Goal: Information Seeking & Learning: Understand process/instructions

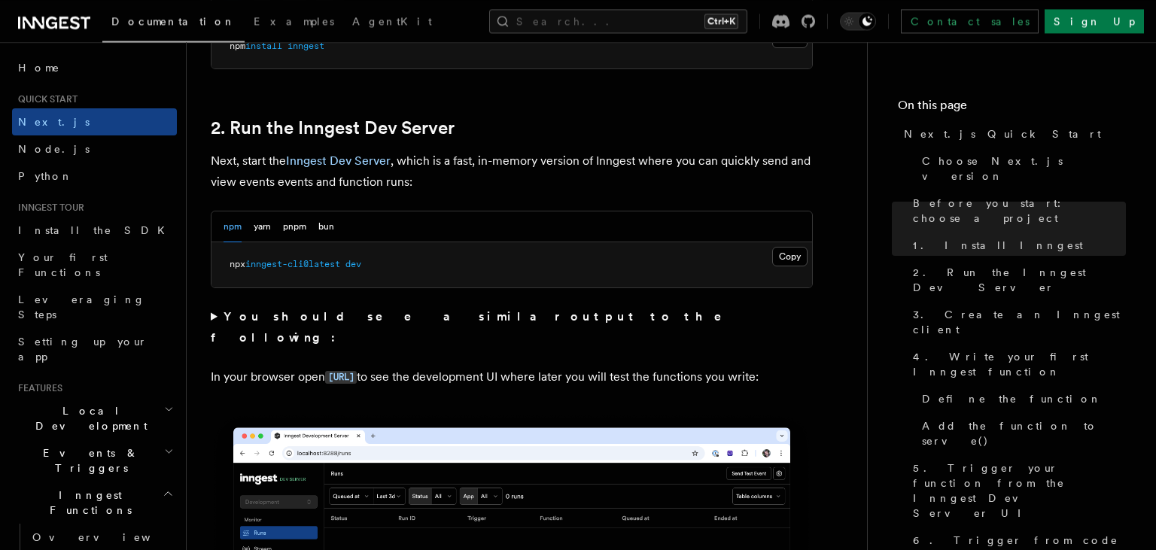
scroll to position [1112, 0]
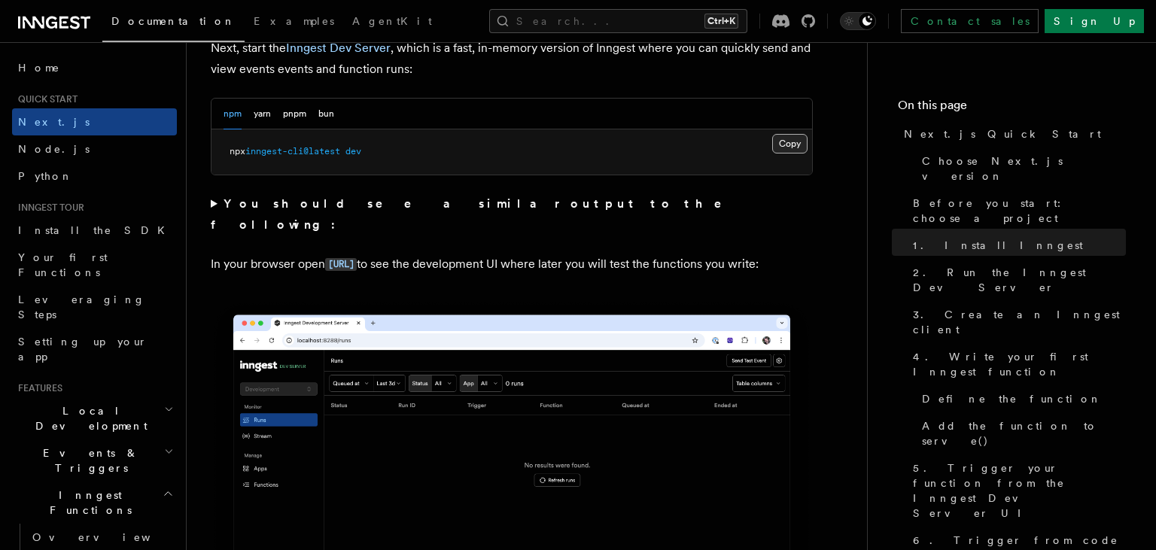
click at [777, 139] on button "Copy Copied" at bounding box center [789, 144] width 35 height 20
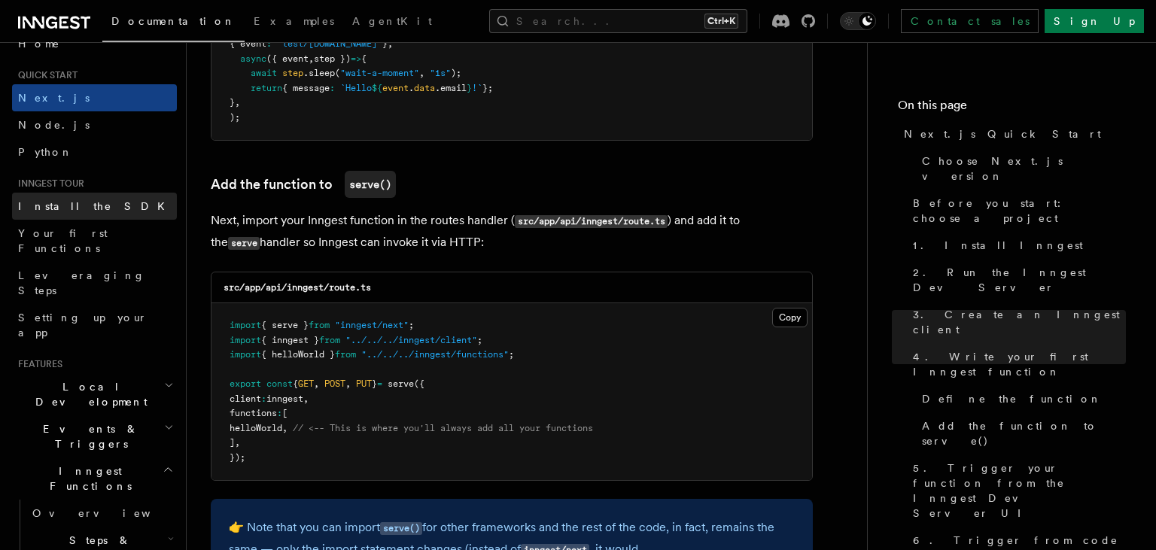
scroll to position [0, 0]
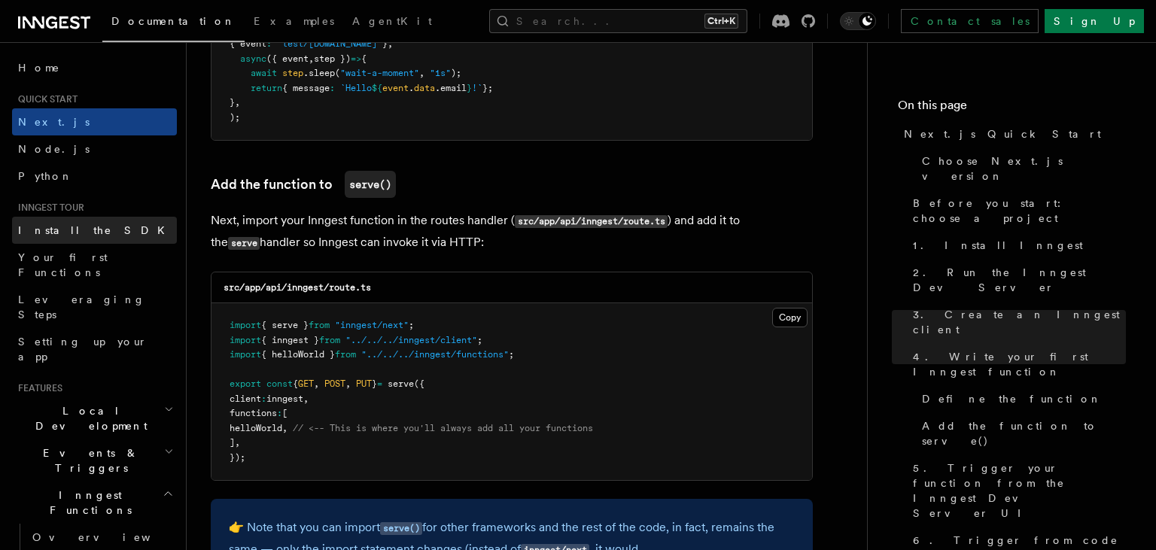
click at [88, 239] on link "Install the SDK" at bounding box center [94, 230] width 165 height 27
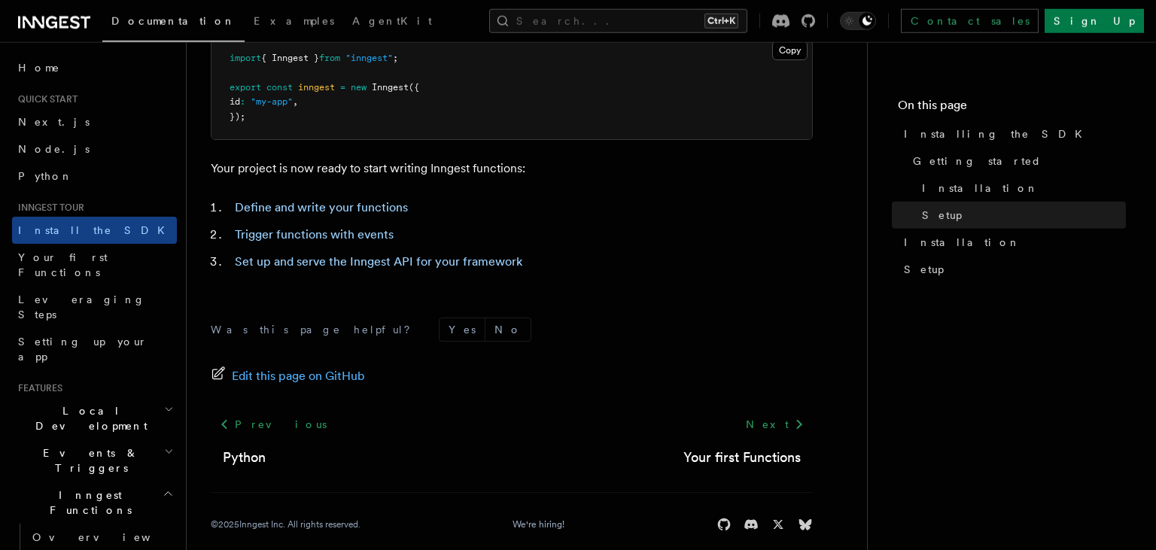
scroll to position [701, 0]
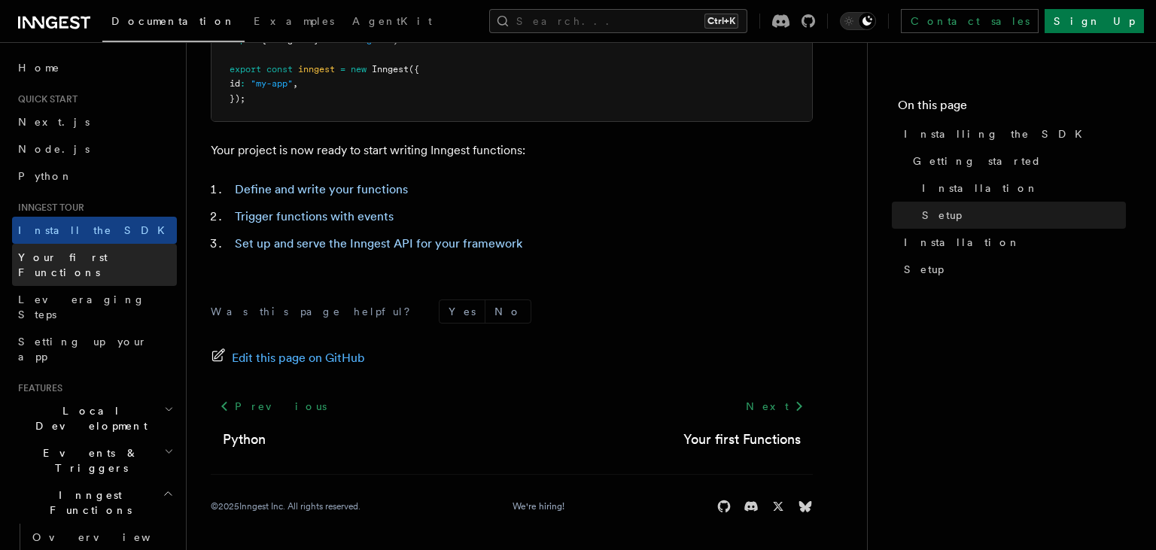
click at [113, 250] on link "Your first Functions" at bounding box center [94, 265] width 165 height 42
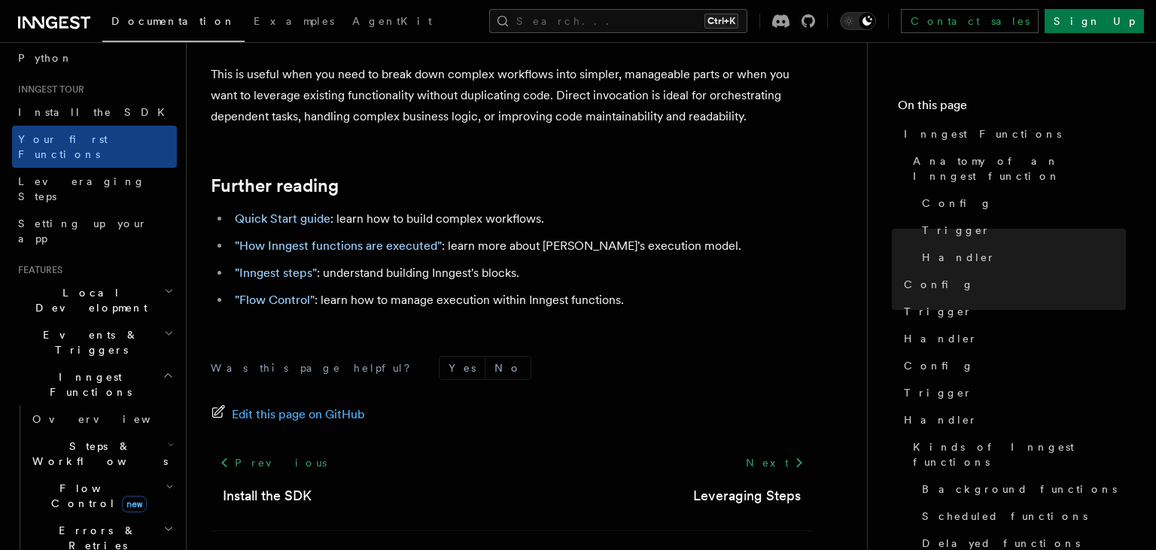
scroll to position [220, 0]
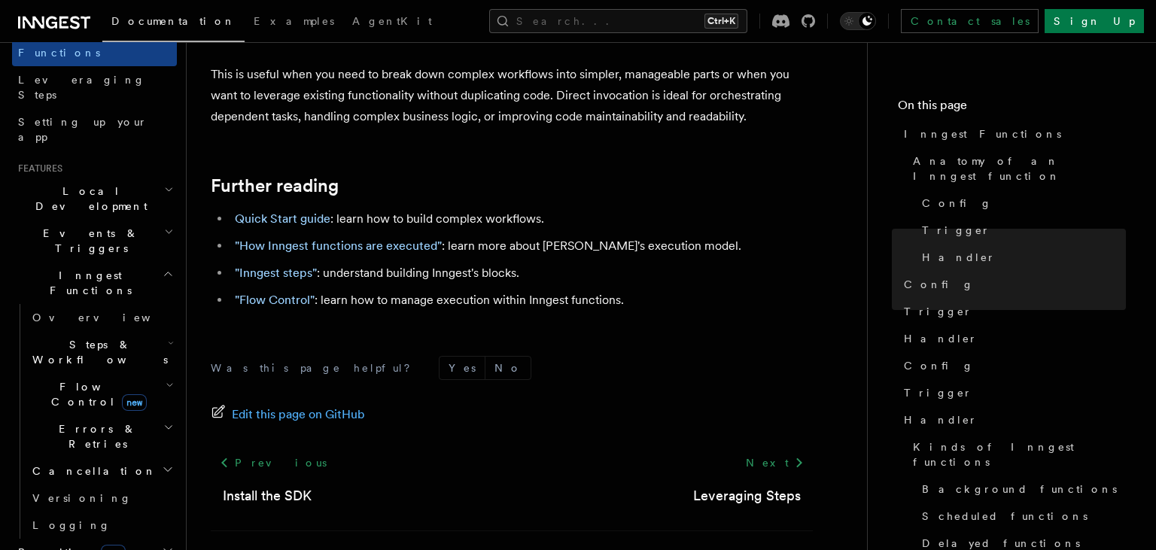
click at [89, 337] on span "Steps & Workflows" at bounding box center [96, 352] width 141 height 30
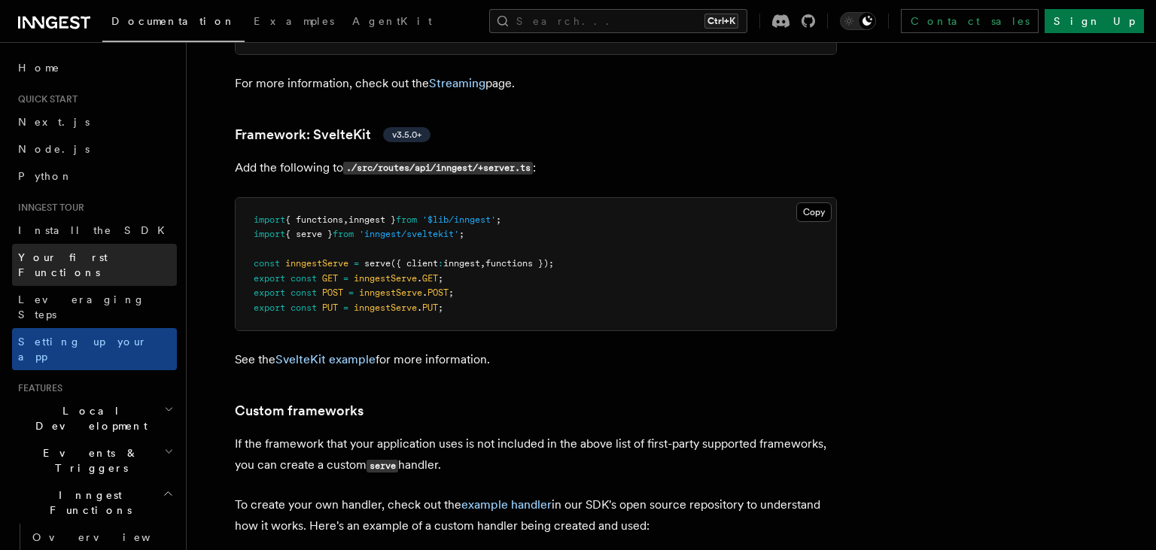
scroll to position [11445, 0]
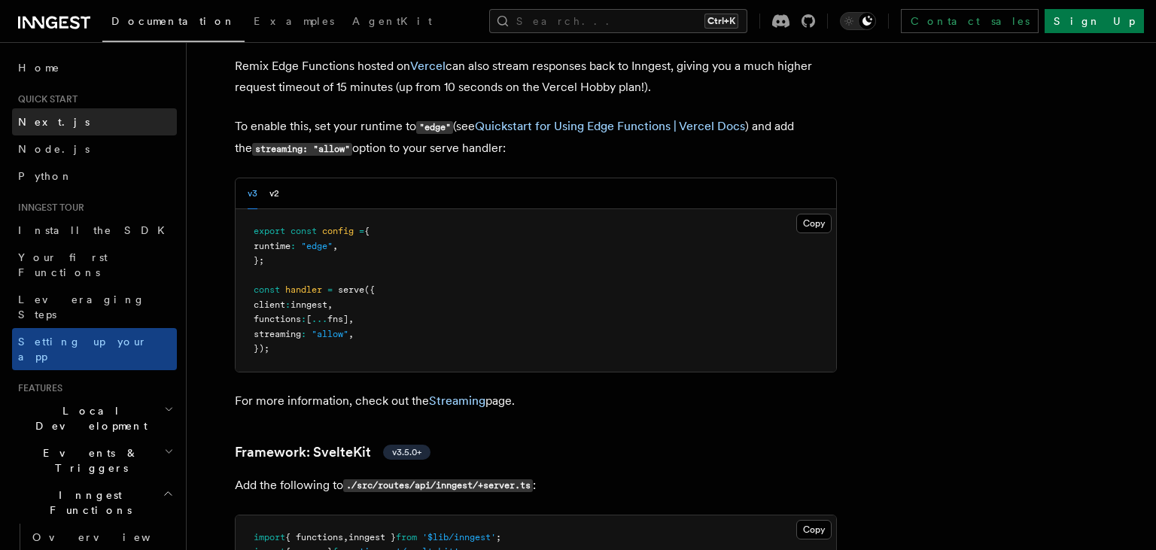
click at [39, 125] on span "Next.js" at bounding box center [54, 122] width 72 height 12
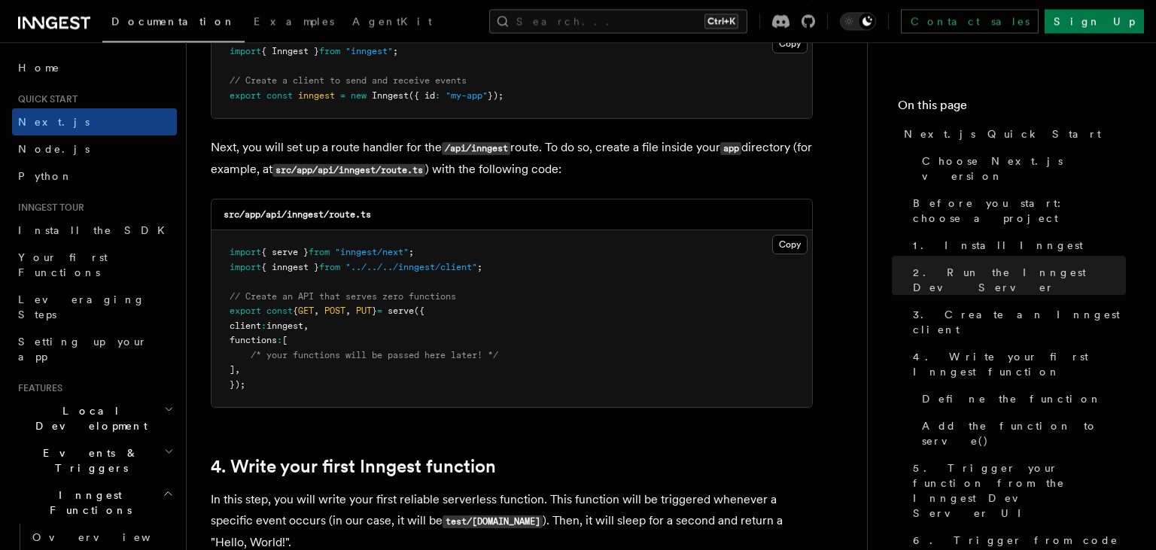
scroll to position [2146, 0]
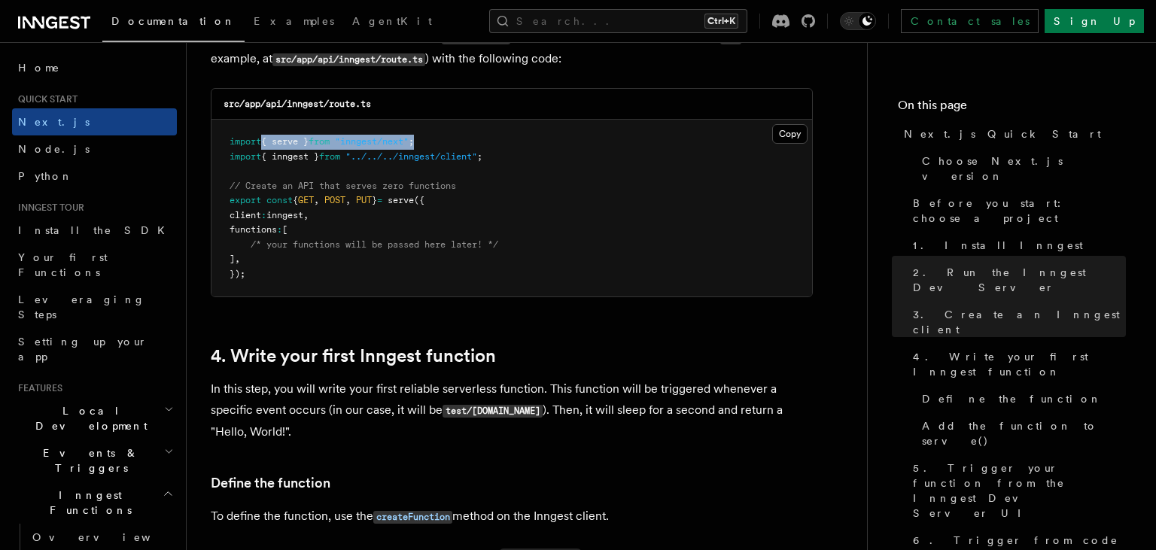
drag, startPoint x: 431, startPoint y: 145, endPoint x: 260, endPoint y: 143, distance: 170.1
click at [260, 143] on pre "import { serve } from "inngest/next" ; import { inngest } from "../../../innges…" at bounding box center [511, 208] width 601 height 177
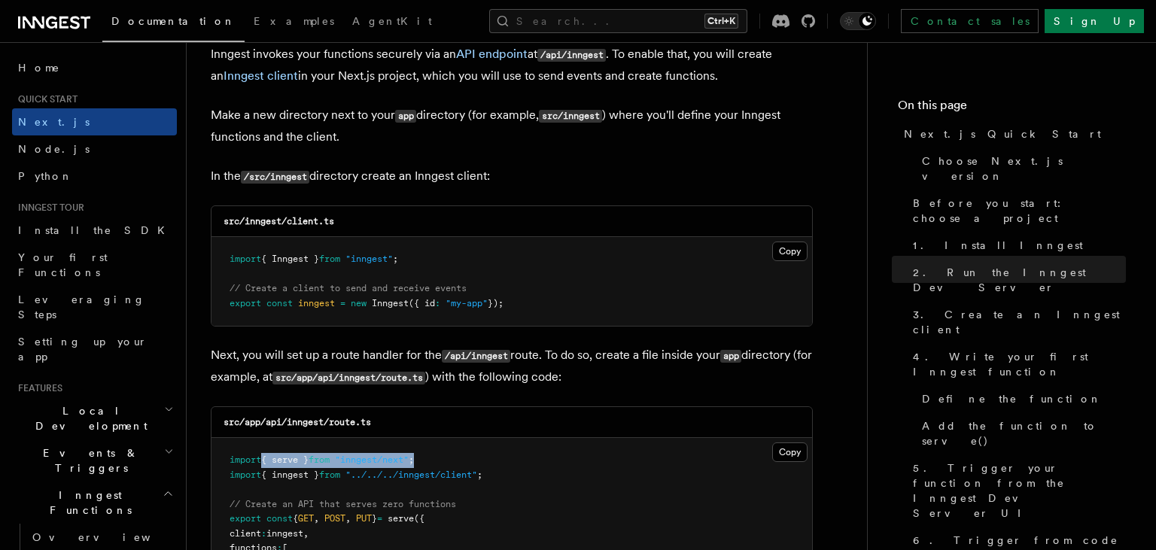
scroll to position [1907, 0]
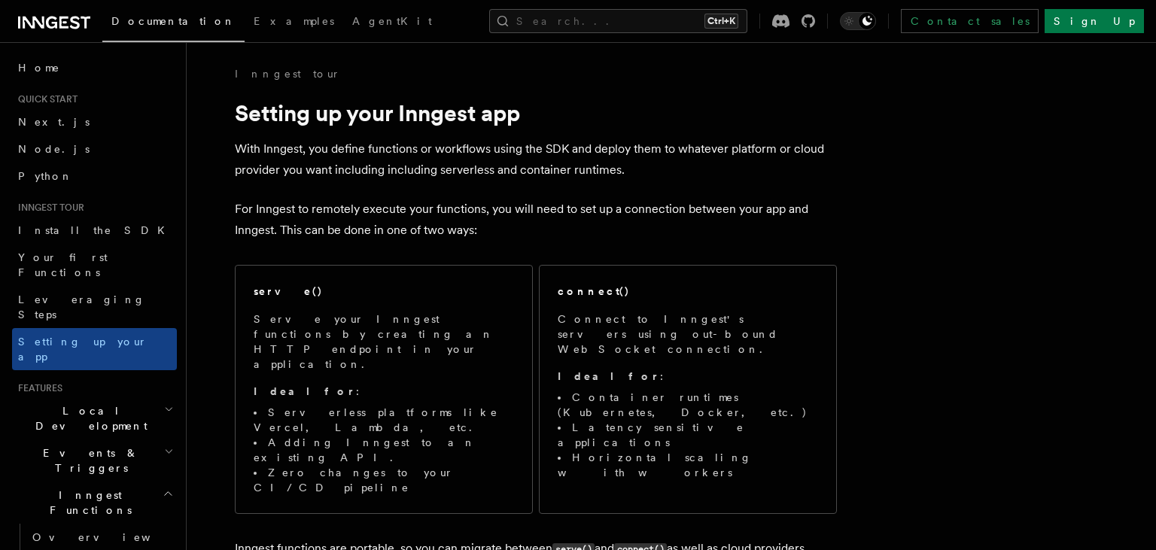
scroll to position [9205, 0]
